Goal: Task Accomplishment & Management: Manage account settings

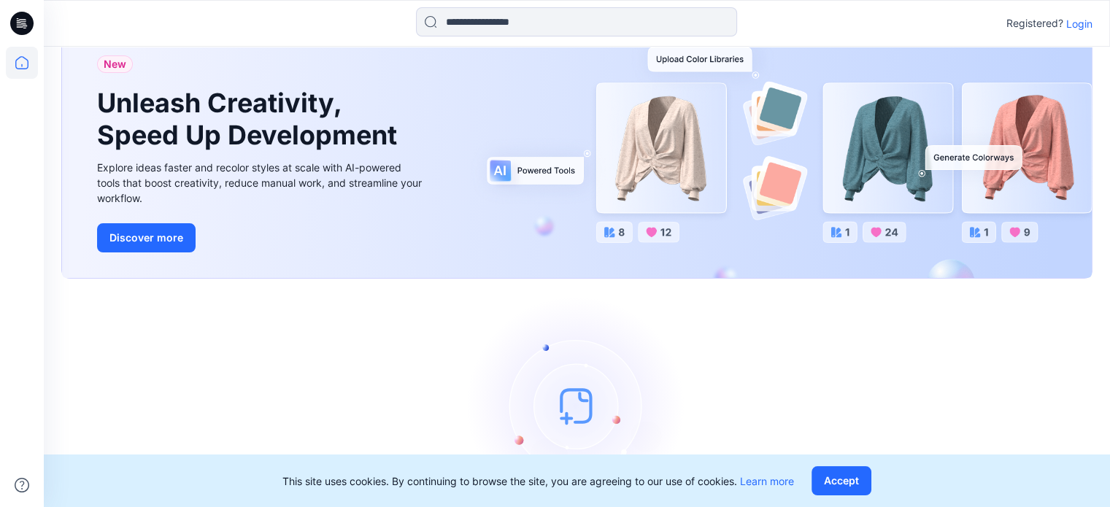
scroll to position [42, 0]
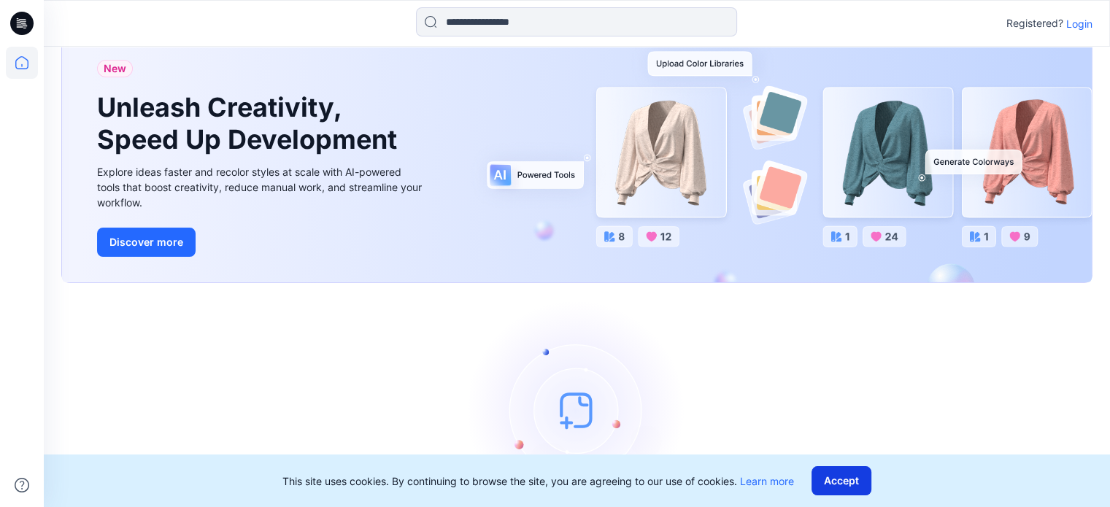
click at [859, 479] on button "Accept" at bounding box center [841, 480] width 60 height 29
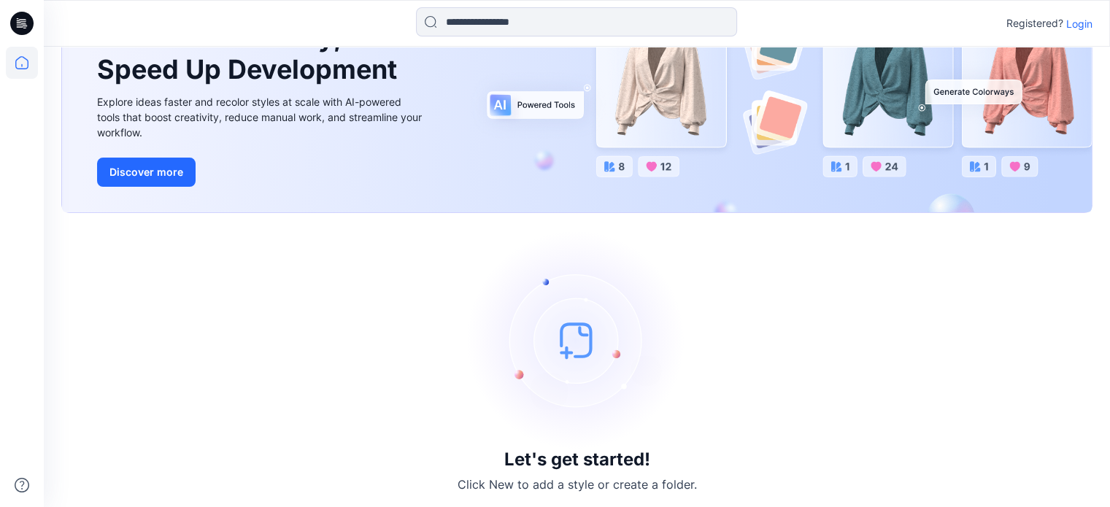
scroll to position [115, 0]
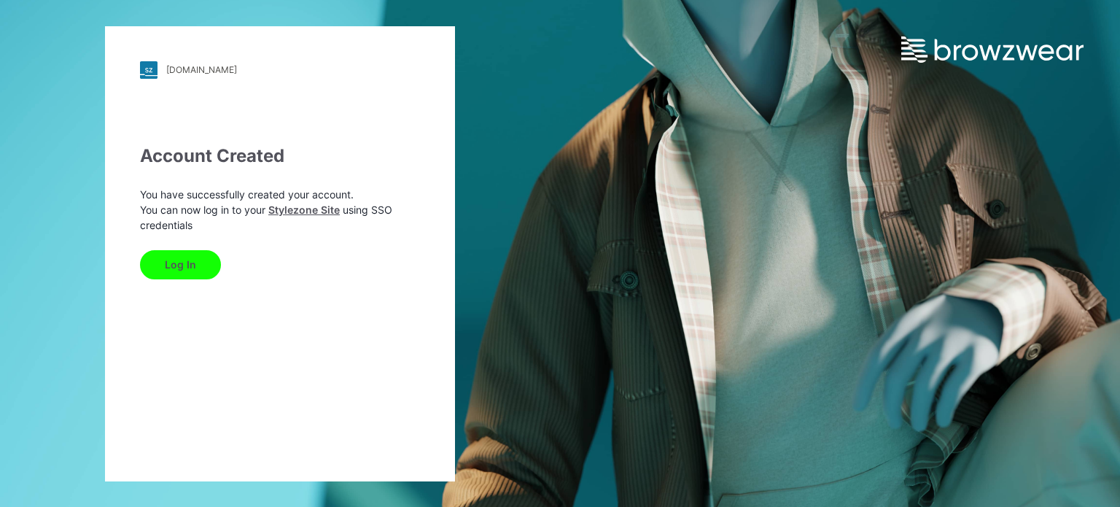
click at [188, 262] on button "Log In" at bounding box center [180, 264] width 81 height 29
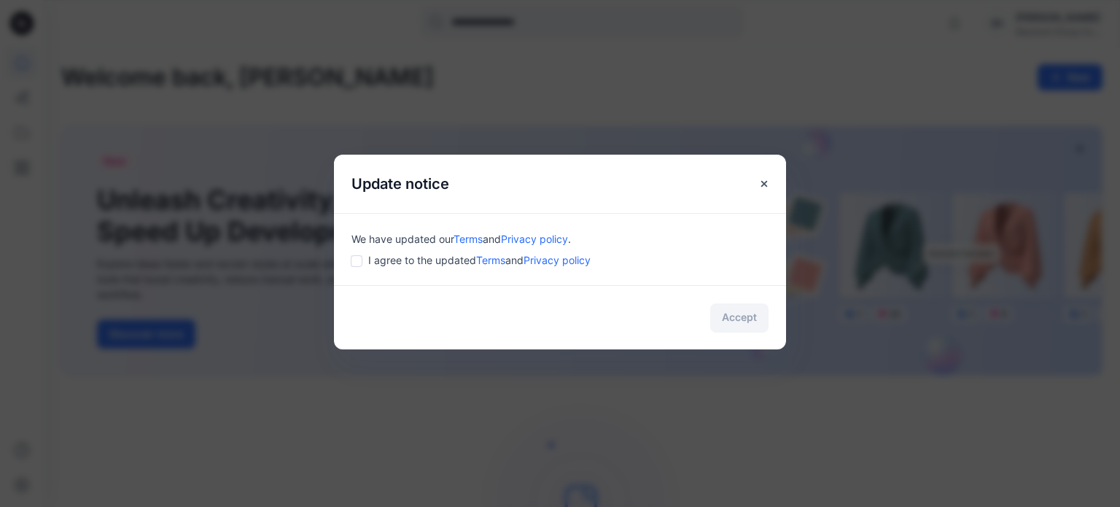
click at [365, 262] on div "I agree to the updated Terms and Privacy policy" at bounding box center [560, 259] width 417 height 15
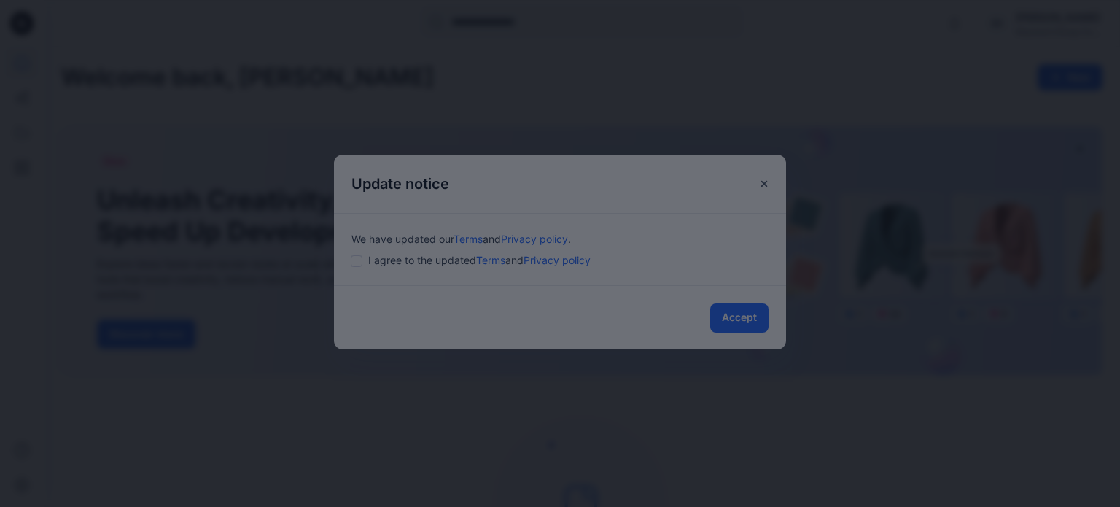
click at [732, 314] on div at bounding box center [560, 253] width 1120 height 507
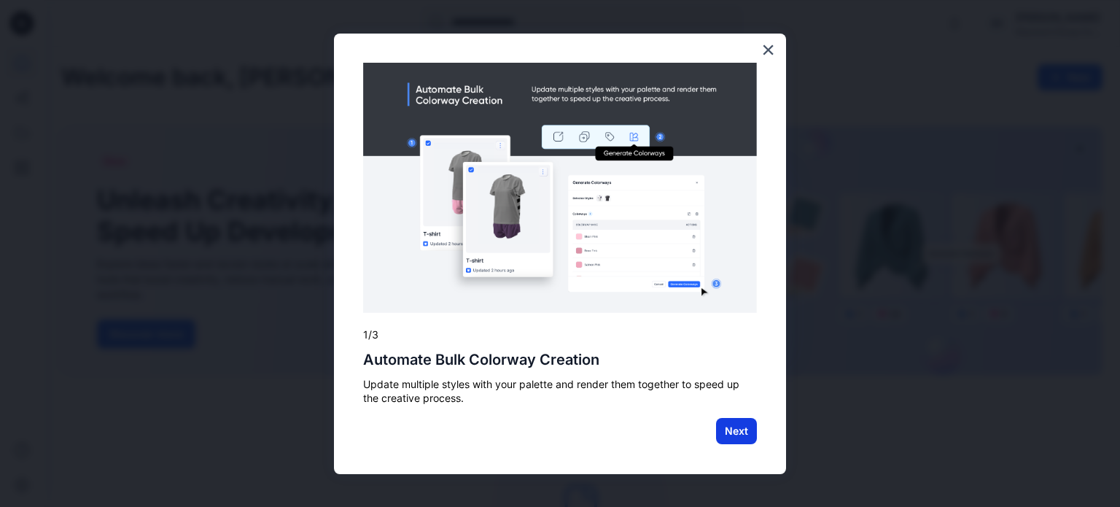
click at [732, 432] on button "Next" at bounding box center [736, 431] width 41 height 26
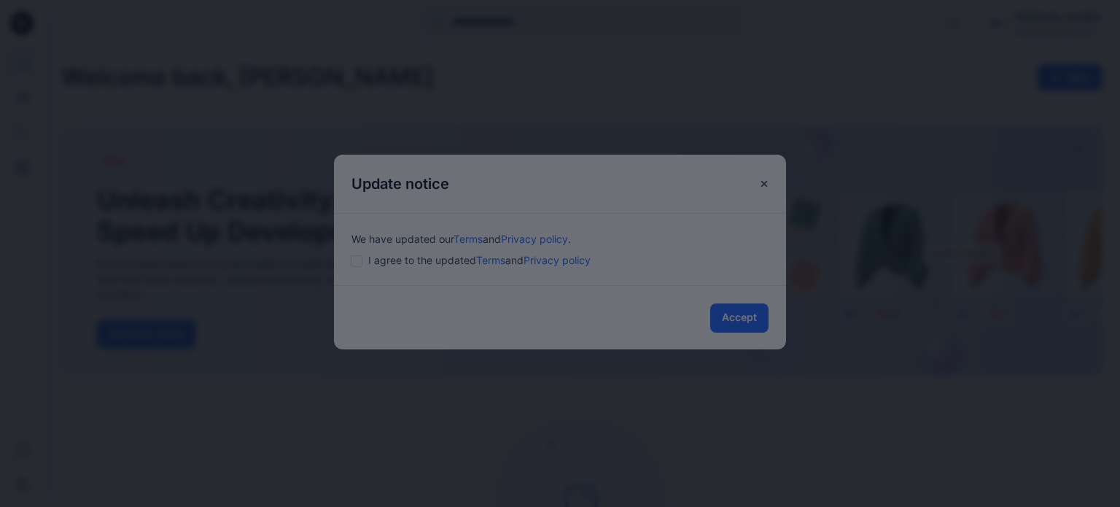
click at [748, 329] on div at bounding box center [560, 253] width 1120 height 507
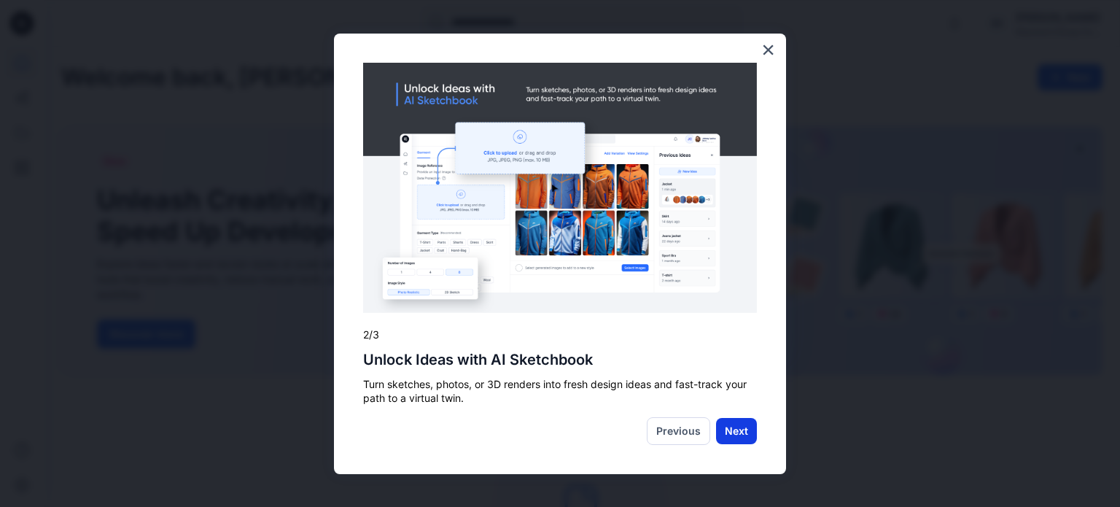
click at [745, 433] on button "Next" at bounding box center [736, 431] width 41 height 26
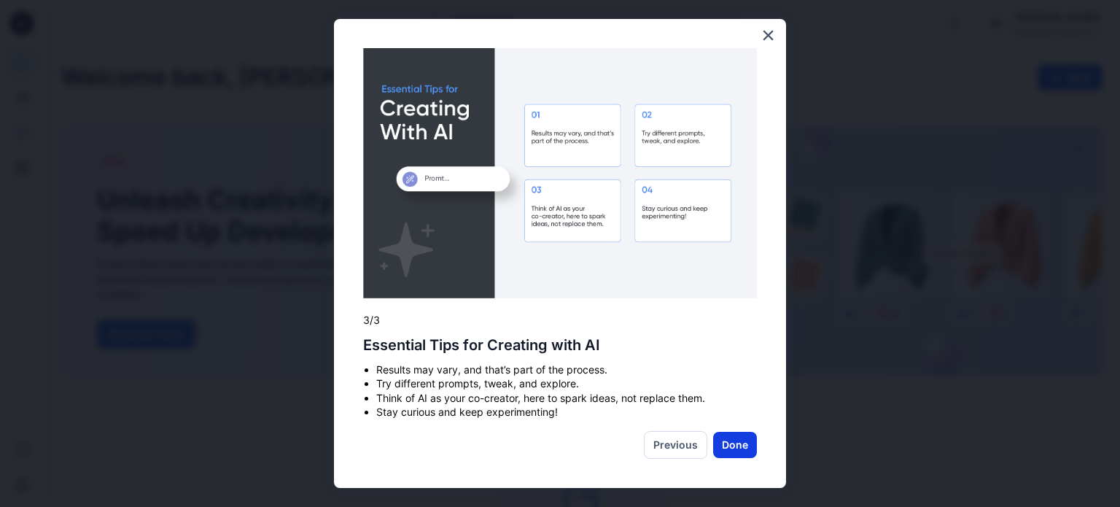
click at [743, 432] on button "Done" at bounding box center [735, 445] width 44 height 26
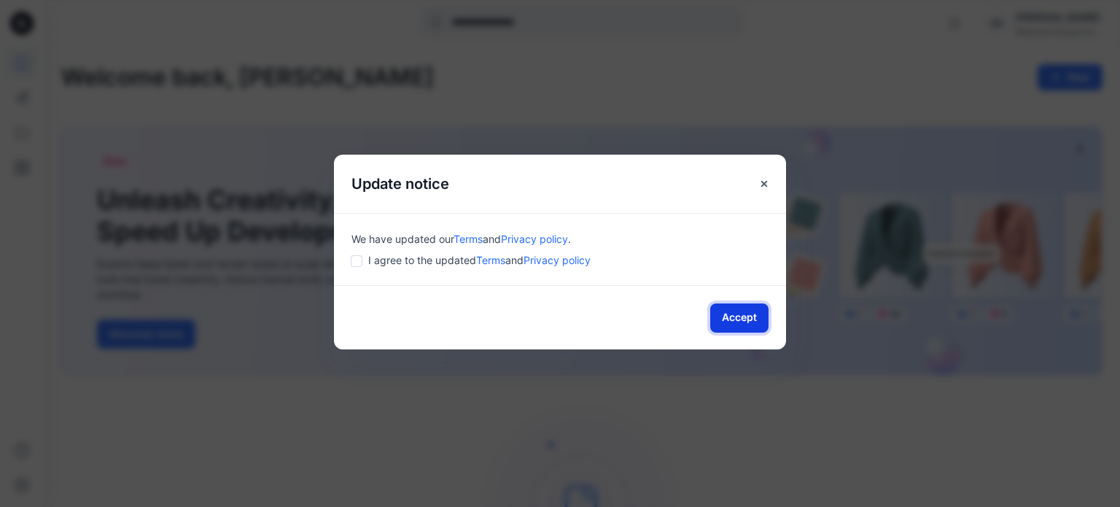
click at [732, 323] on button "Accept" at bounding box center [740, 317] width 58 height 29
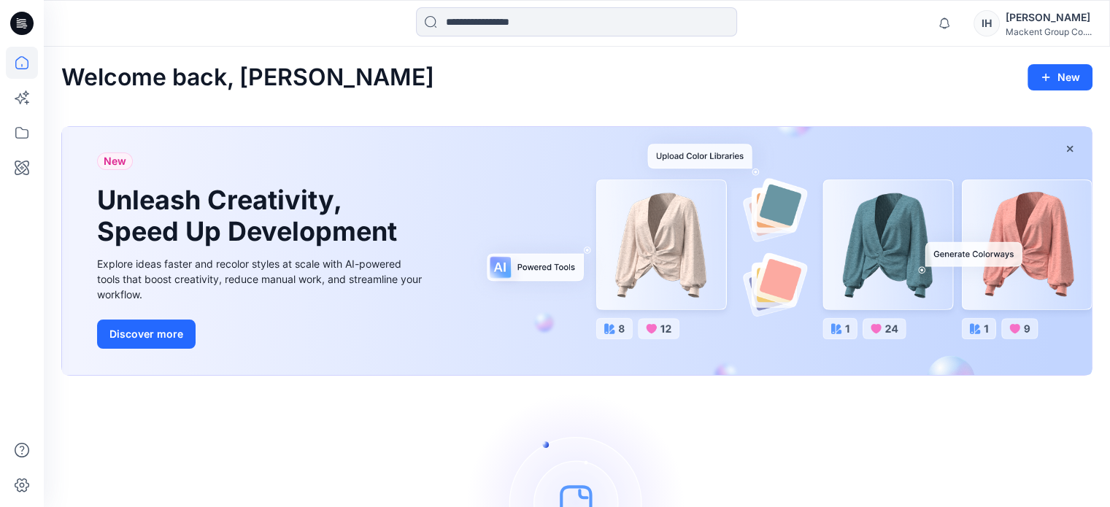
drag, startPoint x: 20, startPoint y: 0, endPoint x: 157, endPoint y: 457, distance: 476.6
